Goal: Task Accomplishment & Management: Use online tool/utility

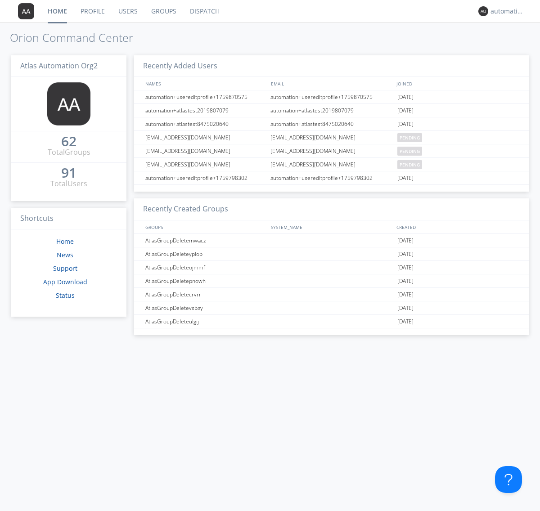
click at [204, 11] on link "Dispatch" at bounding box center [204, 11] width 43 height 23
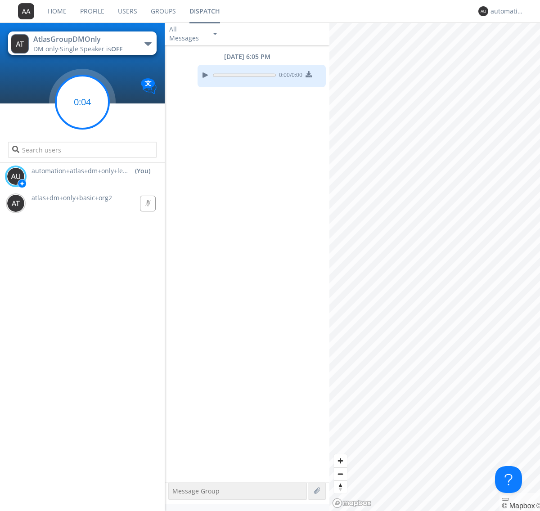
click at [82, 102] on g at bounding box center [82, 102] width 53 height 53
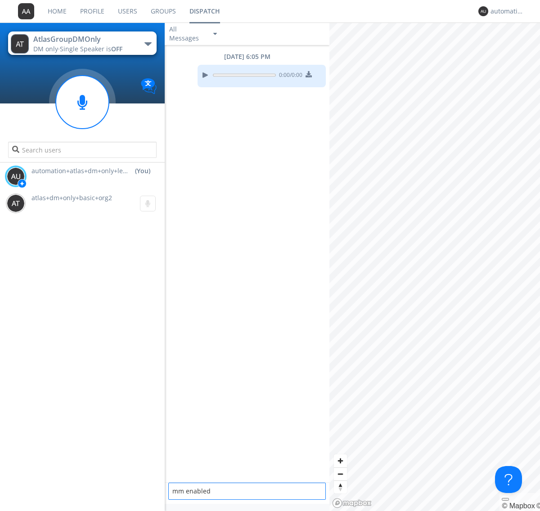
type textarea "mm enabled"
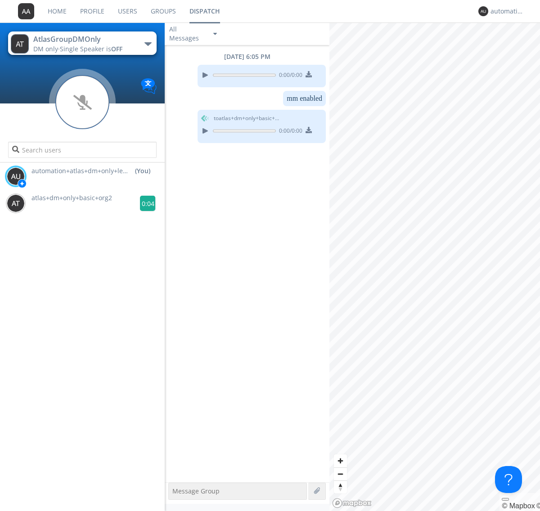
click at [144, 203] on g at bounding box center [148, 204] width 16 height 16
click at [505, 11] on div "automation+atlas+dm+only+lead+org2" at bounding box center [508, 11] width 34 height 9
click at [512, 47] on div "Log Out" at bounding box center [512, 48] width 46 height 16
